Goal: Obtain resource: Download file/media

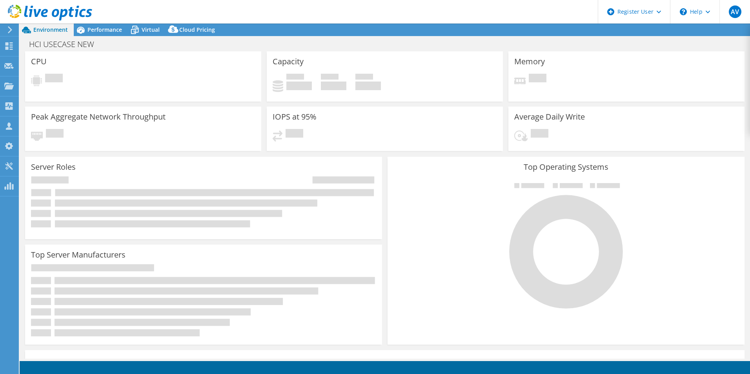
select select "USD"
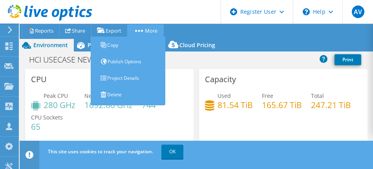
click at [158, 30] on link "More" at bounding box center [145, 30] width 36 height 12
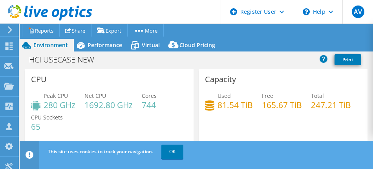
drag, startPoint x: 251, startPoint y: 32, endPoint x: 256, endPoint y: 33, distance: 5.5
click at [250, 32] on ul "Project Actions Reports Share Export vSAN ReadyNode Sizer PSS Solution Request" at bounding box center [191, 30] width 343 height 13
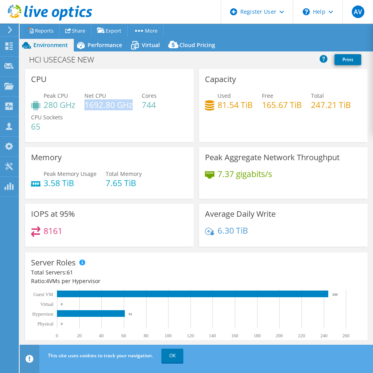
drag, startPoint x: 132, startPoint y: 106, endPoint x: 86, endPoint y: 108, distance: 45.6
click at [86, 108] on h4 "1692.80 GHz" at bounding box center [108, 104] width 48 height 9
drag, startPoint x: 47, startPoint y: 104, endPoint x: 75, endPoint y: 106, distance: 28.7
click at [75, 106] on h4 "280 GHz" at bounding box center [60, 104] width 32 height 9
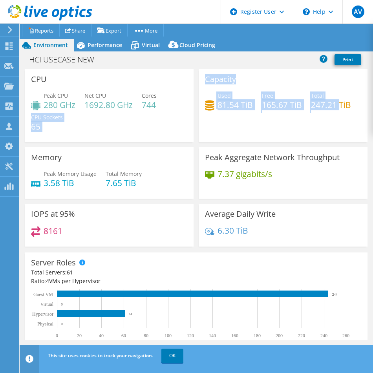
drag, startPoint x: 337, startPoint y: 108, endPoint x: 157, endPoint y: 102, distance: 180.9
click at [157, 102] on div "CPU Peak CPU 280 GHz Net CPU 1692.80 GHz Cores 744 CPU Sockets 65 Capacity Used…" at bounding box center [196, 160] width 348 height 182
click at [273, 120] on div "Capacity Used 81.54 TiB Free 165.67 TiB Total 247.21 TiB" at bounding box center [283, 105] width 168 height 73
drag, startPoint x: 356, startPoint y: 106, endPoint x: 199, endPoint y: 82, distance: 158.7
click at [199, 82] on div "Capacity Used 81.54 TiB Free 165.67 TiB Total 247.21 TiB" at bounding box center [283, 105] width 168 height 73
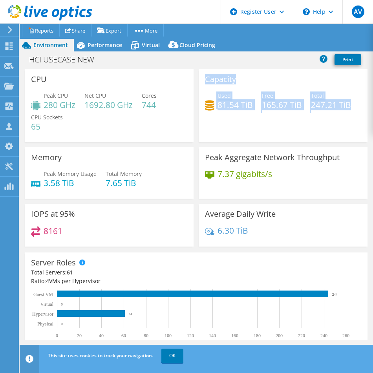
drag, startPoint x: 199, startPoint y: 82, endPoint x: 209, endPoint y: 129, distance: 48.4
click at [209, 129] on div "Capacity Used 81.54 TiB Free 165.67 TiB Total 247.21 TiB" at bounding box center [283, 105] width 168 height 73
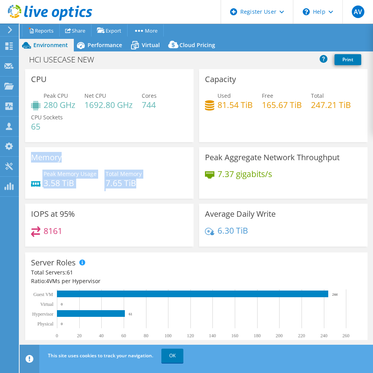
drag, startPoint x: 144, startPoint y: 188, endPoint x: 31, endPoint y: 158, distance: 117.1
click at [31, 158] on div "Memory Peak Memory Usage 3.58 TiB Total Memory 7.65 TiB" at bounding box center [109, 172] width 168 height 51
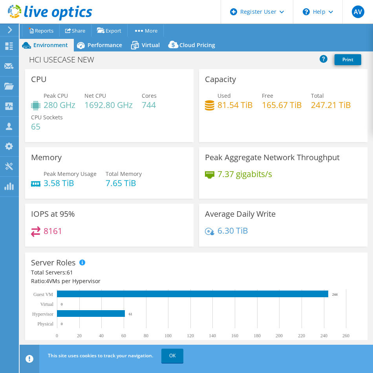
click at [116, 189] on div "Peak Memory Usage 3.58 TiB Total Memory 7.65 TiB" at bounding box center [109, 181] width 157 height 25
drag, startPoint x: 253, startPoint y: 232, endPoint x: 200, endPoint y: 216, distance: 55.6
click at [200, 216] on div "Average Daily Write 6.30 TiB" at bounding box center [283, 225] width 168 height 43
drag, startPoint x: 200, startPoint y: 216, endPoint x: 224, endPoint y: 234, distance: 30.1
click at [224, 234] on h4 "6.30 TiB" at bounding box center [232, 230] width 31 height 9
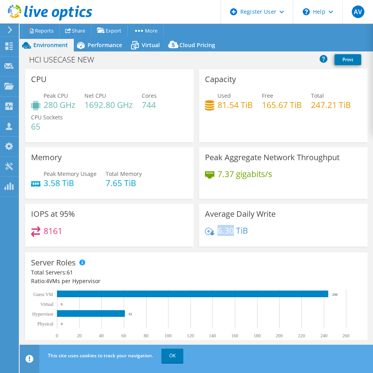
click at [224, 234] on h4 "6.30 TiB" at bounding box center [232, 230] width 31 height 9
drag, startPoint x: 224, startPoint y: 234, endPoint x: 244, endPoint y: 236, distance: 19.4
click at [244, 236] on div "6.30 TiB" at bounding box center [283, 234] width 157 height 16
drag, startPoint x: 213, startPoint y: 229, endPoint x: 253, endPoint y: 226, distance: 39.8
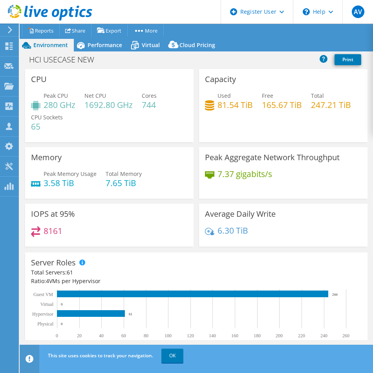
click at [253, 226] on div "Average Daily Write 6.30 TiB" at bounding box center [283, 225] width 168 height 43
click at [221, 232] on h4 "6.30 TiB" at bounding box center [232, 230] width 31 height 9
drag, startPoint x: 254, startPoint y: 235, endPoint x: 212, endPoint y: 231, distance: 42.1
click at [212, 231] on div "6.30 TiB" at bounding box center [283, 234] width 157 height 16
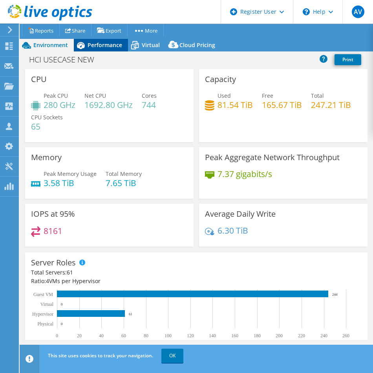
click at [109, 46] on span "Performance" at bounding box center [104, 44] width 35 height 7
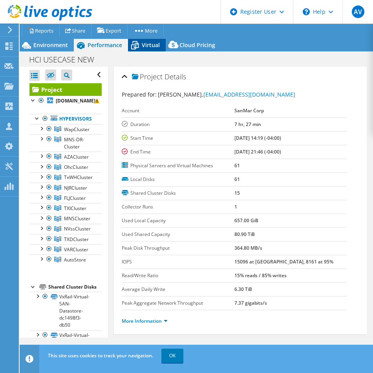
click at [149, 42] on span "Virtual" at bounding box center [151, 44] width 18 height 7
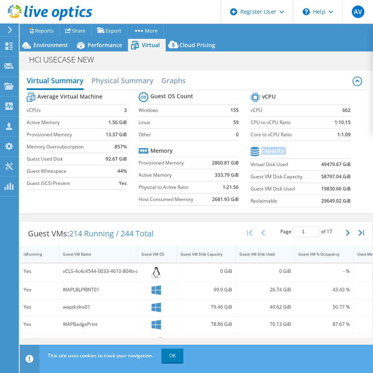
drag, startPoint x: 248, startPoint y: 164, endPoint x: 349, endPoint y: 207, distance: 109.7
click at [349, 207] on section "vCPU vCPU 662 CPU to vCPU Ratio 1:10.15 Core to vCPU Ratio 1:1.09 Capacity Virt…" at bounding box center [306, 151] width 112 height 120
drag, startPoint x: 345, startPoint y: 166, endPoint x: 314, endPoint y: 165, distance: 31.4
click at [314, 165] on section "vCPU vCPU 662 CPU to vCPU Ratio 1:10.15 Core to vCPU Ratio 1:1.09 Capacity Virt…" at bounding box center [306, 151] width 112 height 120
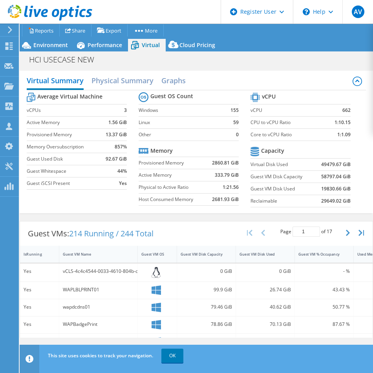
click at [316, 165] on td "49479.67 GiB" at bounding box center [333, 164] width 35 height 12
copy b "49479.67"
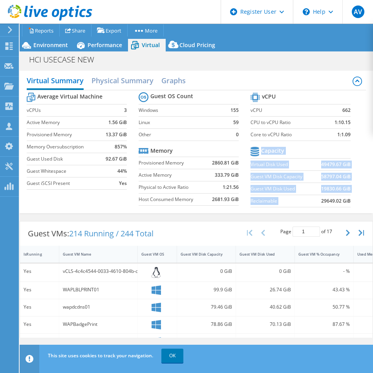
drag, startPoint x: 357, startPoint y: 203, endPoint x: 313, endPoint y: 204, distance: 44.7
click at [313, 204] on div "Average Virtual Machine vCPUs 3 Active Memory 1.56 GiB Provisioned Memory 13.37…" at bounding box center [196, 150] width 339 height 121
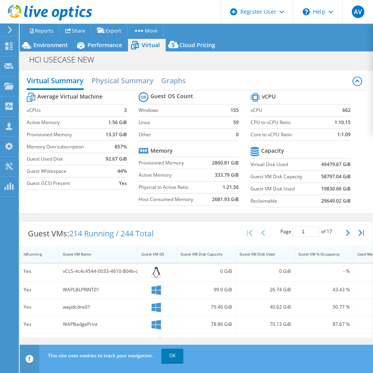
click at [316, 204] on td "29649.02 GiB" at bounding box center [333, 201] width 35 height 12
drag, startPoint x: 350, startPoint y: 176, endPoint x: 313, endPoint y: 179, distance: 37.0
click at [313, 179] on section "vCPU vCPU 662 CPU to vCPU Ratio 1:10.15 Core to vCPU Ratio 1:1.09 Capacity Virt…" at bounding box center [306, 151] width 112 height 120
drag, startPoint x: 313, startPoint y: 179, endPoint x: 330, endPoint y: 204, distance: 30.1
click at [329, 204] on b "29649.02 GiB" at bounding box center [335, 201] width 29 height 8
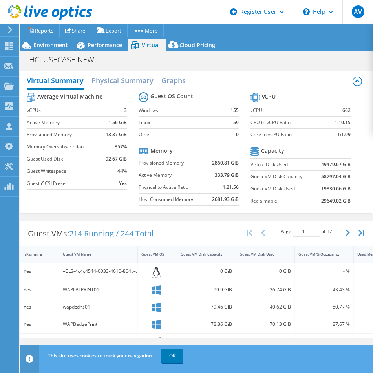
click at [326, 189] on b "19830.66 GiB" at bounding box center [335, 189] width 29 height 8
drag, startPoint x: 326, startPoint y: 189, endPoint x: 324, endPoint y: 164, distance: 26.0
click at [324, 164] on b "49479.67 GiB" at bounding box center [335, 164] width 29 height 8
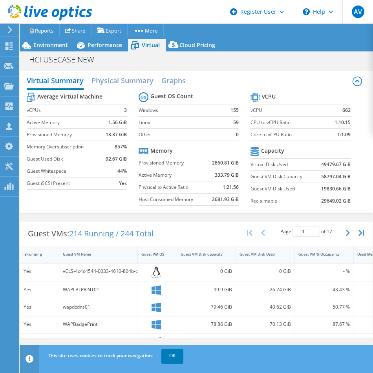
drag, startPoint x: 324, startPoint y: 164, endPoint x: 325, endPoint y: 186, distance: 22.4
click at [325, 186] on b "19830.66 GiB" at bounding box center [335, 189] width 29 height 8
drag, startPoint x: 315, startPoint y: 160, endPoint x: 341, endPoint y: 168, distance: 27.5
click at [343, 167] on td "49479.67 GiB" at bounding box center [333, 164] width 35 height 12
drag, startPoint x: 341, startPoint y: 168, endPoint x: 325, endPoint y: 171, distance: 16.8
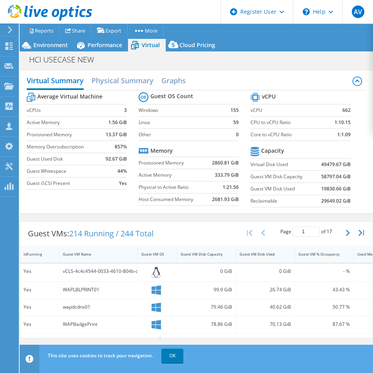
click at [325, 171] on td "58797.04 GiB" at bounding box center [333, 176] width 35 height 12
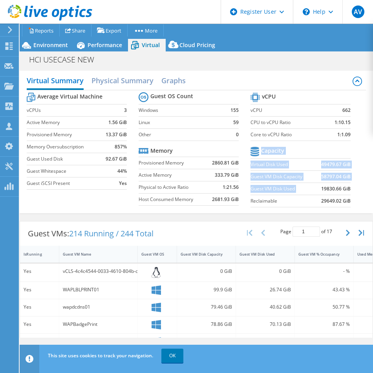
drag, startPoint x: 340, startPoint y: 201, endPoint x: 314, endPoint y: 187, distance: 29.5
click at [314, 187] on section "vCPU vCPU 662 CPU to vCPU Ratio 1:10.15 Core to vCPU Ratio 1:1.09 Capacity Virt…" at bounding box center [306, 151] width 112 height 120
click at [345, 202] on section "vCPU vCPU 662 CPU to vCPU Ratio 1:10.15 Core to vCPU Ratio 1:1.09 Capacity Virt…" at bounding box center [306, 151] width 112 height 120
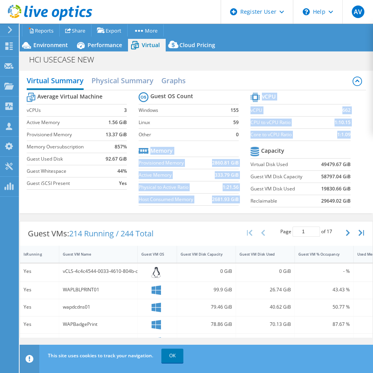
drag, startPoint x: 348, startPoint y: 202, endPoint x: 245, endPoint y: 189, distance: 103.6
click at [245, 189] on div "Average Virtual Machine vCPUs 3 Active Memory 1.56 GiB Provisioned Memory 13.37…" at bounding box center [196, 150] width 339 height 121
drag, startPoint x: 245, startPoint y: 189, endPoint x: 362, endPoint y: 166, distance: 118.9
click at [363, 169] on div "Virtual Summary Physical Summary Graphs Average Virtual Machine vCPUs 3 Active …" at bounding box center [196, 142] width 353 height 142
drag, startPoint x: 289, startPoint y: 158, endPoint x: 239, endPoint y: 166, distance: 50.4
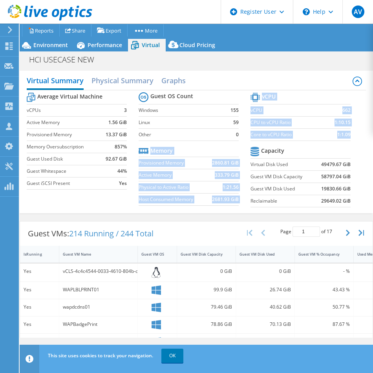
click at [239, 166] on div "Average Virtual Machine vCPUs 3 Active Memory 1.56 GiB Provisioned Memory 13.37…" at bounding box center [196, 150] width 339 height 121
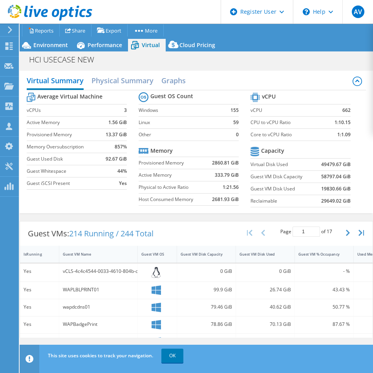
drag, startPoint x: 239, startPoint y: 166, endPoint x: 245, endPoint y: 166, distance: 5.9
click at [242, 166] on section "Guest OS Count Windows 155 Linux 59 Other 0 Memory Provisioned Memory 2860.81 G…" at bounding box center [194, 149] width 112 height 119
click at [250, 166] on label "Virtual Disk Used" at bounding box center [283, 164] width 66 height 8
click at [250, 165] on label "Virtual Disk Used" at bounding box center [283, 164] width 66 height 8
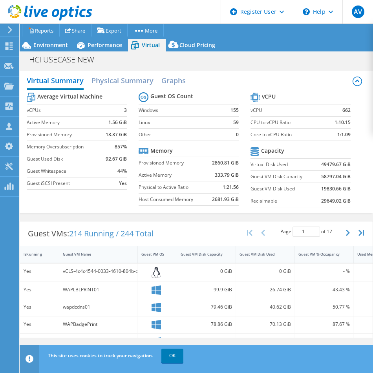
click at [250, 176] on label "Guest VM Disk Capacity" at bounding box center [283, 177] width 66 height 8
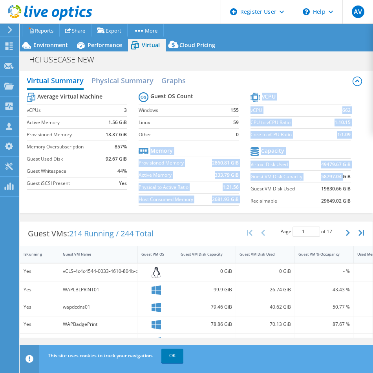
drag, startPoint x: 245, startPoint y: 176, endPoint x: 339, endPoint y: 176, distance: 93.8
click at [339, 176] on div "Average Virtual Machine vCPUs 3 Active Memory 1.56 GiB Provisioned Memory 13.37…" at bounding box center [196, 150] width 339 height 121
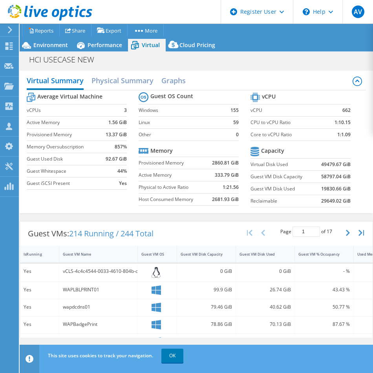
drag, startPoint x: 339, startPoint y: 176, endPoint x: 344, endPoint y: 180, distance: 6.7
click at [344, 180] on b "58797.04 GiB" at bounding box center [335, 177] width 29 height 8
drag, startPoint x: 344, startPoint y: 179, endPoint x: 248, endPoint y: 176, distance: 96.2
click at [250, 176] on tr "Guest VM Disk Capacity 58797.04 GiB" at bounding box center [300, 176] width 100 height 12
drag, startPoint x: 248, startPoint y: 176, endPoint x: 323, endPoint y: 175, distance: 75.3
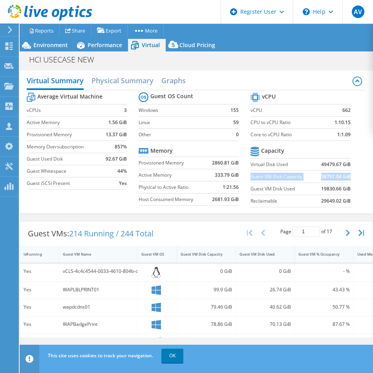
click at [323, 175] on b "58797.04 GiB" at bounding box center [335, 177] width 29 height 8
drag, startPoint x: 317, startPoint y: 162, endPoint x: 348, endPoint y: 162, distance: 31.0
click at [348, 162] on section "vCPU vCPU 662 CPU to vCPU Ratio 1:10.15 Core to vCPU Ratio 1:1.09 Capacity Virt…" at bounding box center [306, 151] width 112 height 120
drag, startPoint x: 348, startPoint y: 162, endPoint x: 346, endPoint y: 166, distance: 4.6
click at [346, 166] on section "vCPU vCPU 662 CPU to vCPU Ratio 1:10.15 Core to vCPU Ratio 1:1.09 Capacity Virt…" at bounding box center [306, 151] width 112 height 120
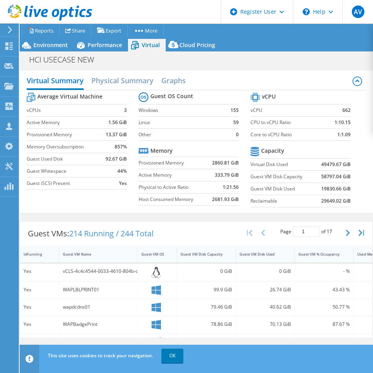
click at [305, 178] on label "Guest VM Disk Capacity" at bounding box center [283, 177] width 66 height 8
click at [330, 167] on b "49479.67 GiB" at bounding box center [335, 164] width 29 height 8
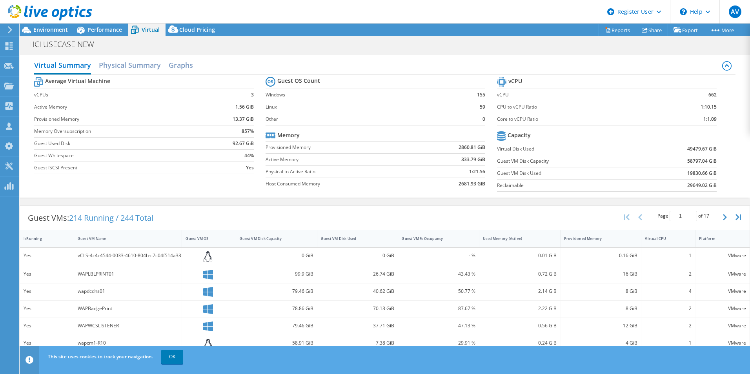
click at [695, 154] on td "49479.67 GiB" at bounding box center [679, 149] width 76 height 12
click at [690, 173] on b "19830.66 GiB" at bounding box center [701, 173] width 29 height 8
click at [622, 30] on link "Reports" at bounding box center [618, 30] width 38 height 12
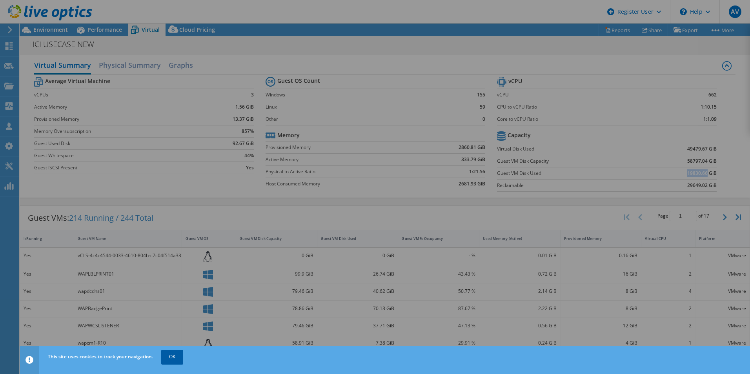
click at [175, 361] on link "OK" at bounding box center [172, 357] width 22 height 14
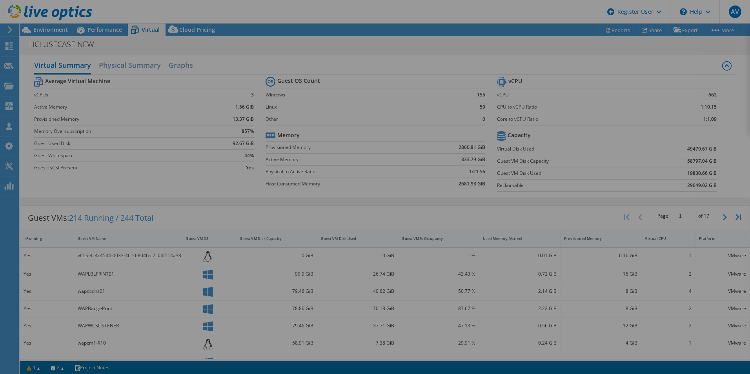
click at [706, 93] on div at bounding box center [375, 187] width 750 height 374
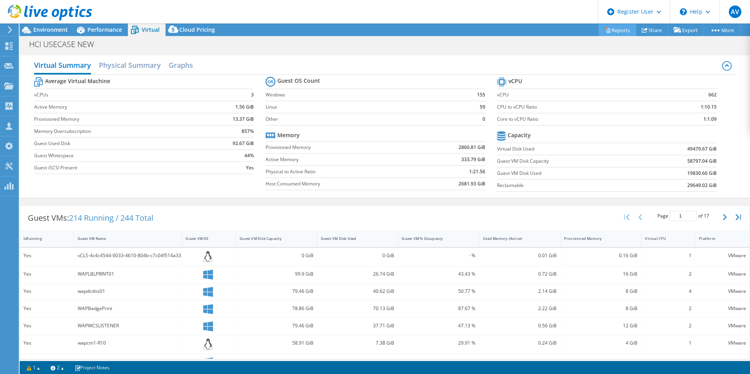
click at [605, 25] on link "Reports" at bounding box center [618, 30] width 38 height 12
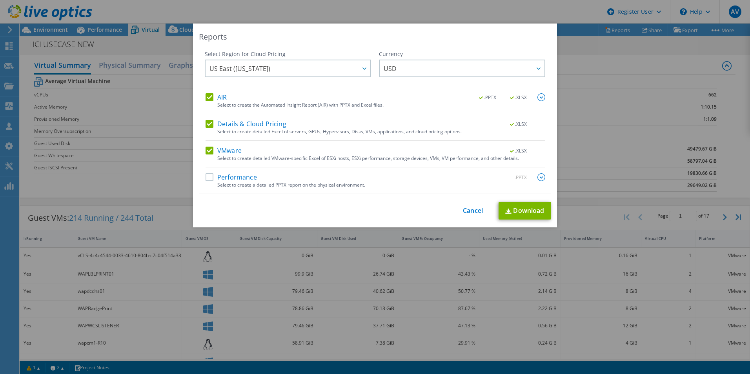
click at [223, 176] on label "Performance" at bounding box center [231, 177] width 51 height 8
click at [0, 0] on input "Performance" at bounding box center [0, 0] width 0 height 0
click at [537, 97] on img at bounding box center [541, 97] width 8 height 8
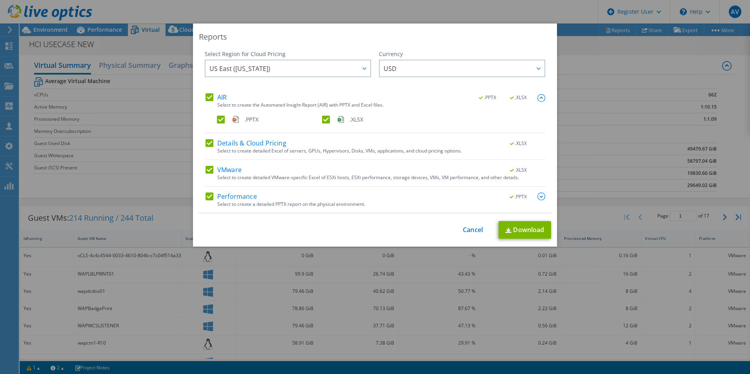
click at [541, 196] on img at bounding box center [541, 197] width 8 height 8
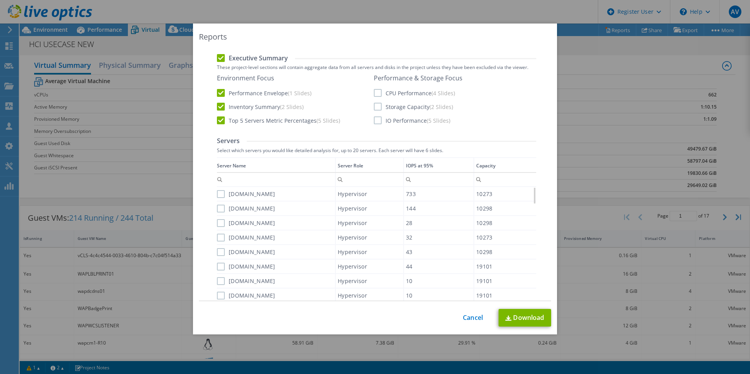
scroll to position [202, 0]
click at [374, 89] on div "Performance & Storage Focus CPU Performance (4 Slides) Storage Capacity (2 Slid…" at bounding box center [418, 100] width 89 height 50
click at [374, 93] on label "CPU Performance (4 Slides)" at bounding box center [414, 93] width 81 height 8
click at [0, 0] on input "CPU Performance (4 Slides)" at bounding box center [0, 0] width 0 height 0
click at [377, 110] on label "Storage Capacity (2 Slides)" at bounding box center [413, 107] width 79 height 8
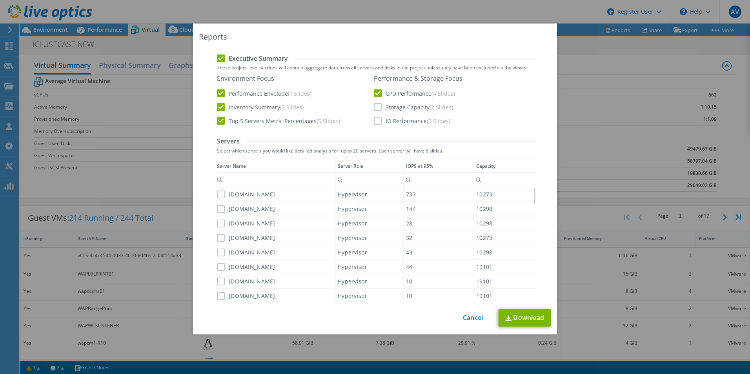
click at [0, 0] on input "Storage Capacity (2 Slides)" at bounding box center [0, 0] width 0 height 0
click at [377, 120] on label "IO Performance (5 Slides)" at bounding box center [412, 121] width 76 height 8
click at [0, 0] on input "IO Performance (5 Slides)" at bounding box center [0, 0] width 0 height 0
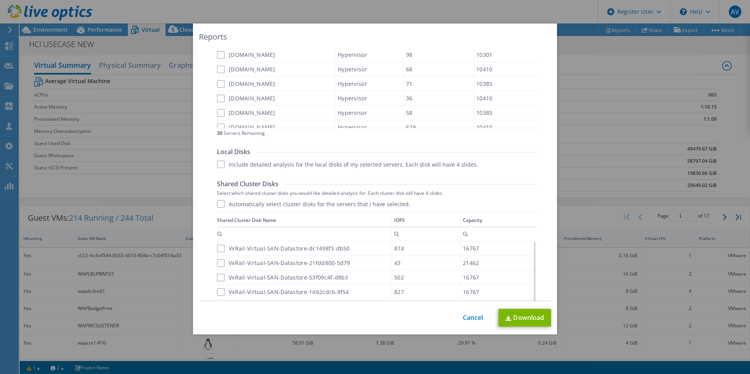
scroll to position [384, 0]
click at [273, 164] on label "Include detailed analysis for the local disks of my selected servers. Each disk…" at bounding box center [347, 166] width 261 height 8
click at [0, 0] on input "Include detailed analysis for the local disks of my selected servers. Each disk…" at bounding box center [0, 0] width 0 height 0
click at [266, 203] on label "Automatically select cluster disks for the servers that I have selected." at bounding box center [313, 205] width 193 height 8
click at [0, 0] on input "Automatically select cluster disks for the servers that I have selected." at bounding box center [0, 0] width 0 height 0
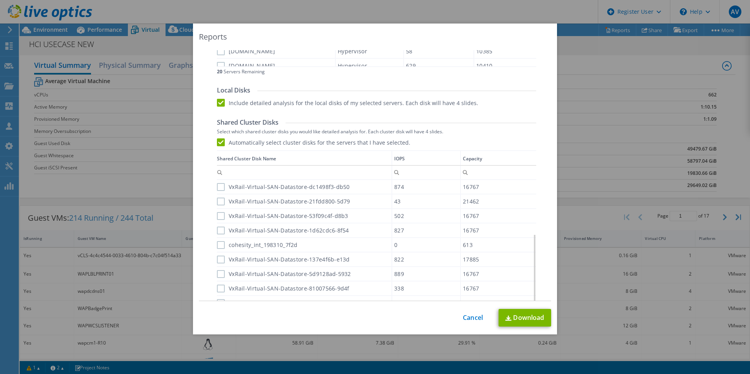
scroll to position [524, 0]
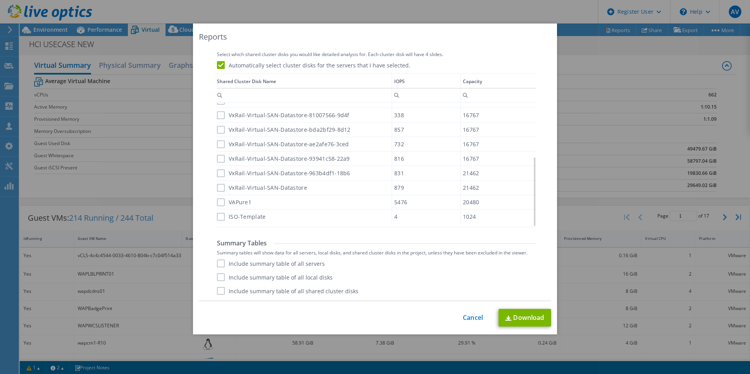
click at [259, 262] on label "Include summary table of all servers" at bounding box center [271, 264] width 108 height 8
click at [0, 0] on input "Include summary table of all servers" at bounding box center [0, 0] width 0 height 0
click at [266, 281] on label "Include summary table of all local disks" at bounding box center [275, 277] width 116 height 8
click at [0, 0] on input "Include summary table of all local disks" at bounding box center [0, 0] width 0 height 0
click at [263, 291] on label "Include summary table of all shared cluster disks" at bounding box center [288, 291] width 142 height 8
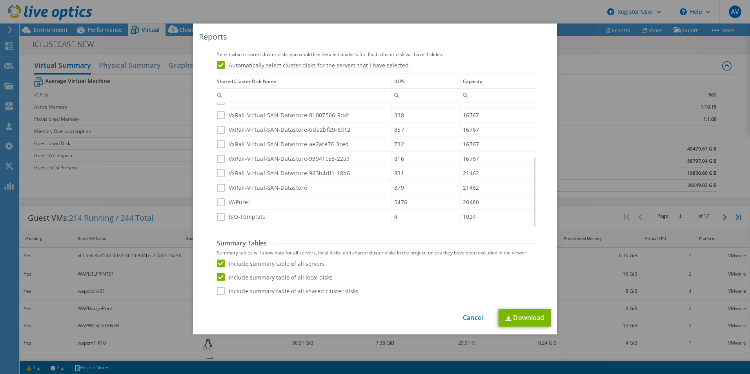
click at [0, 0] on input "Include summary table of all shared cluster disks" at bounding box center [0, 0] width 0 height 0
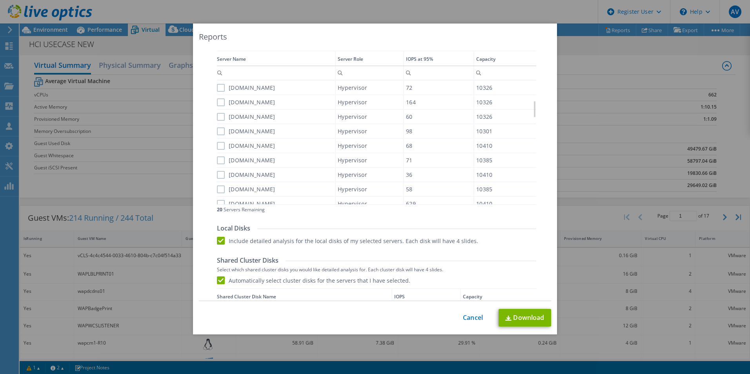
scroll to position [309, 0]
click at [465, 317] on link "Cancel" at bounding box center [473, 317] width 20 height 7
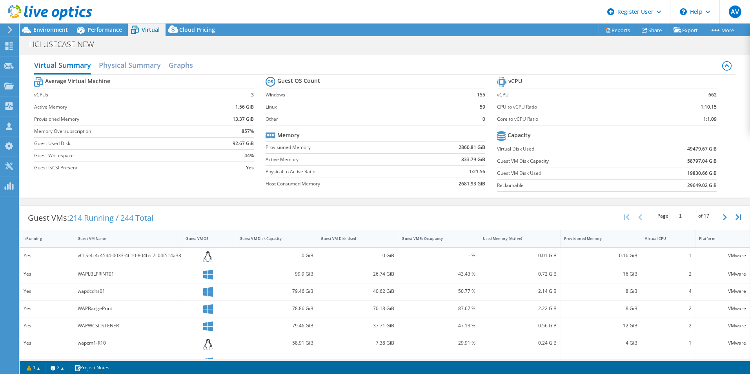
click at [693, 146] on b "49479.67 GiB" at bounding box center [701, 149] width 29 height 8
copy b "49479.67"
click at [61, 35] on div "Environment" at bounding box center [47, 30] width 54 height 13
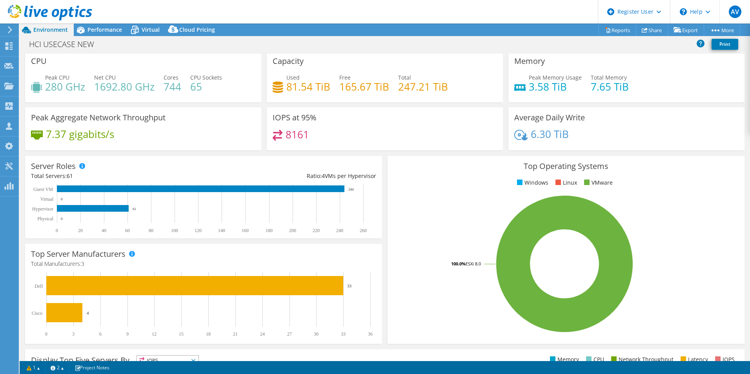
scroll to position [0, 0]
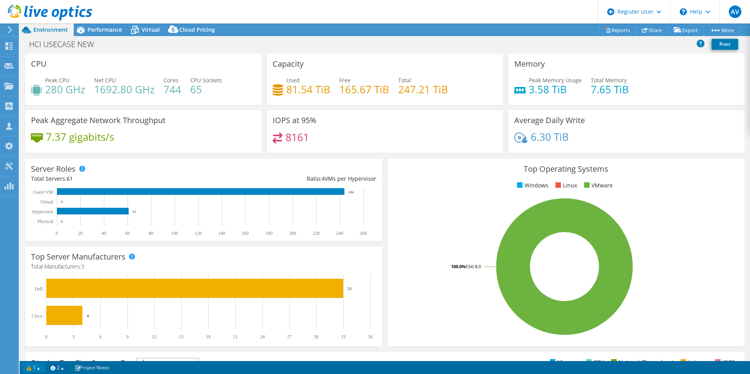
click at [36, 368] on link "1" at bounding box center [33, 368] width 24 height 10
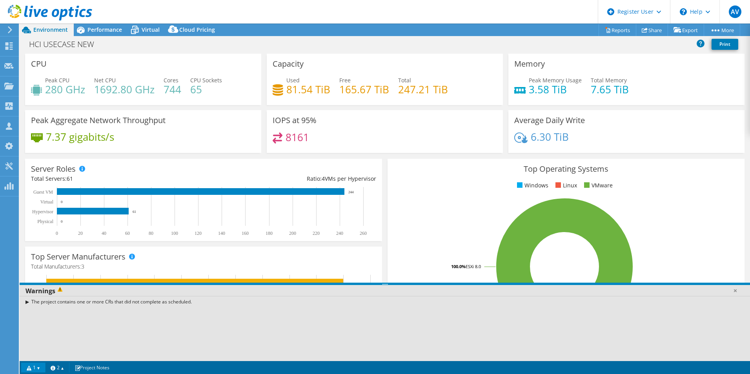
click at [36, 368] on link "1" at bounding box center [33, 368] width 24 height 10
